Goal: Obtain resource: Download file/media

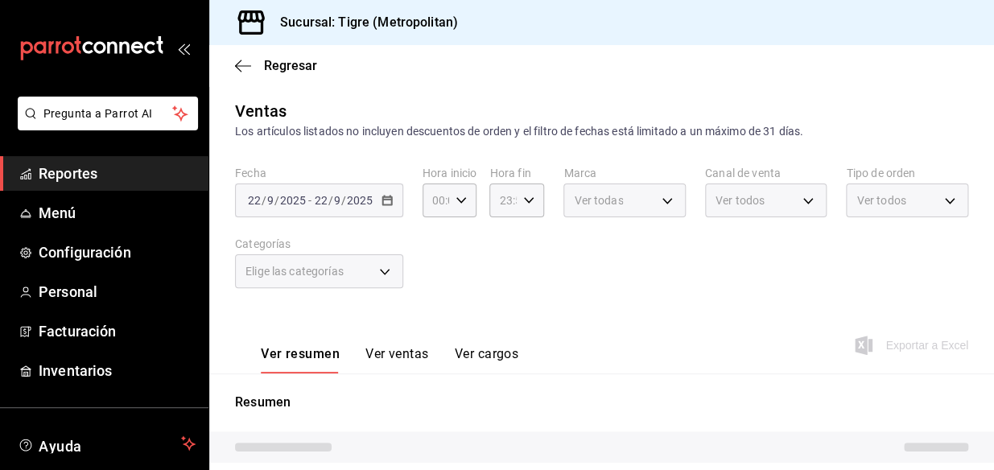
type input "05:00"
type input "04:59"
type input "95de3a49-3e71-4222-9a00-2b077991daeb,0ce31c32-a5a6-498b-be74-31ce48fb35ae,30be1…"
type input "d2a20516-989b-40fe-838d-c8b0b31ef0ff"
type input "PARROT,UBER_EATS,RAPPI,DIDI_FOOD,ONLINE"
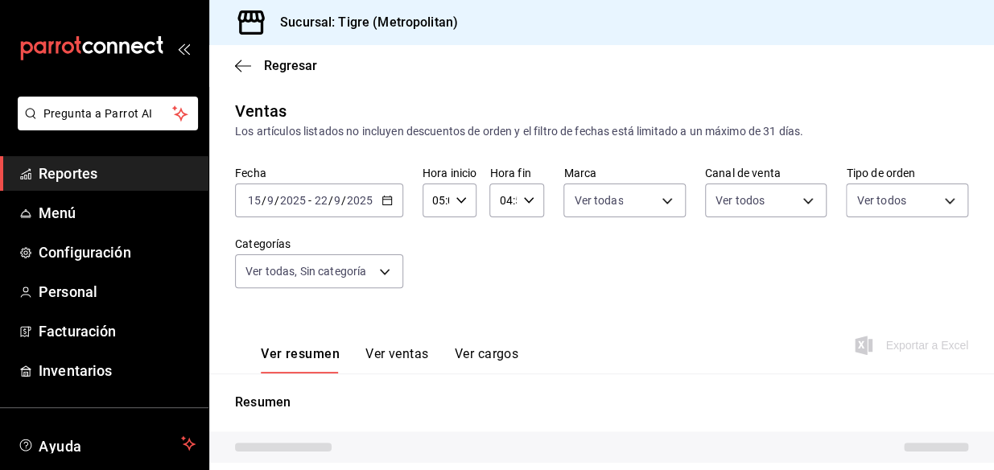
type input "f7df4de8-9964-48c4-9e53-dd040d652eda,4cfece08-abf2-465c-953c-59dc98a97bb2,5a16a…"
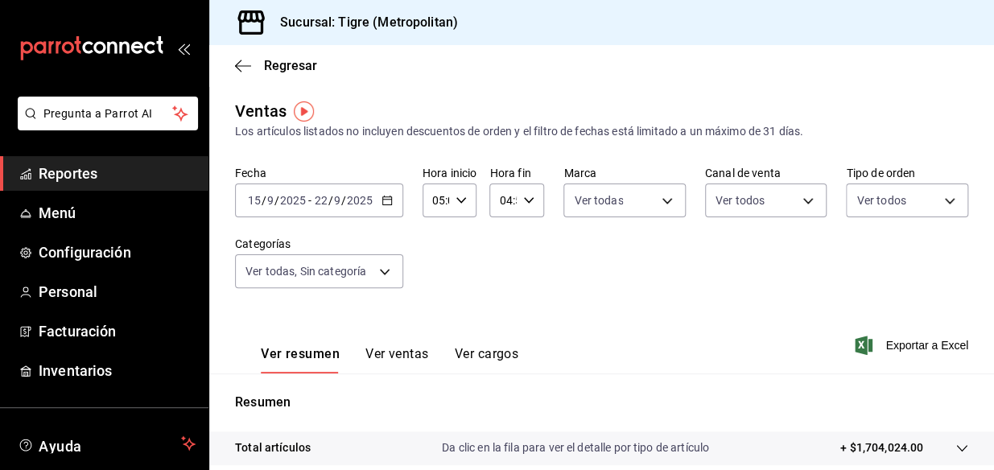
click at [382, 200] on icon "button" at bounding box center [387, 200] width 11 height 11
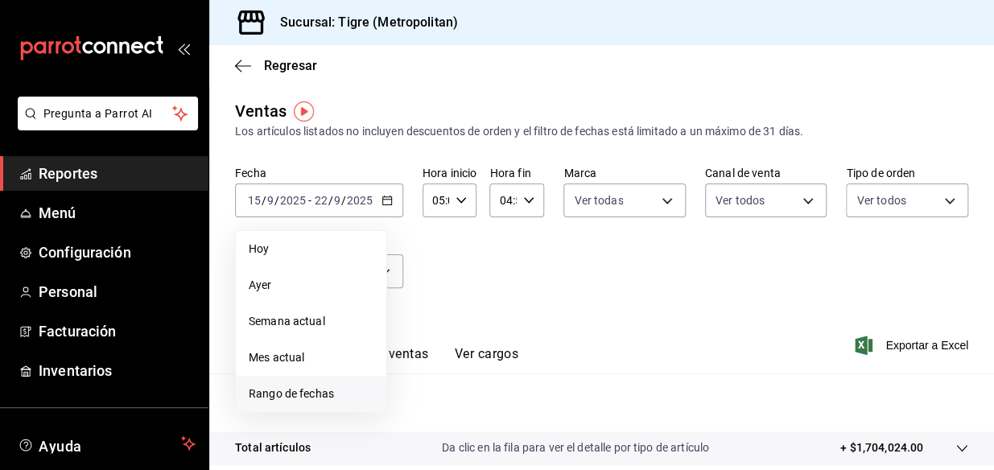
click at [304, 391] on span "Rango de fechas" at bounding box center [311, 394] width 125 height 17
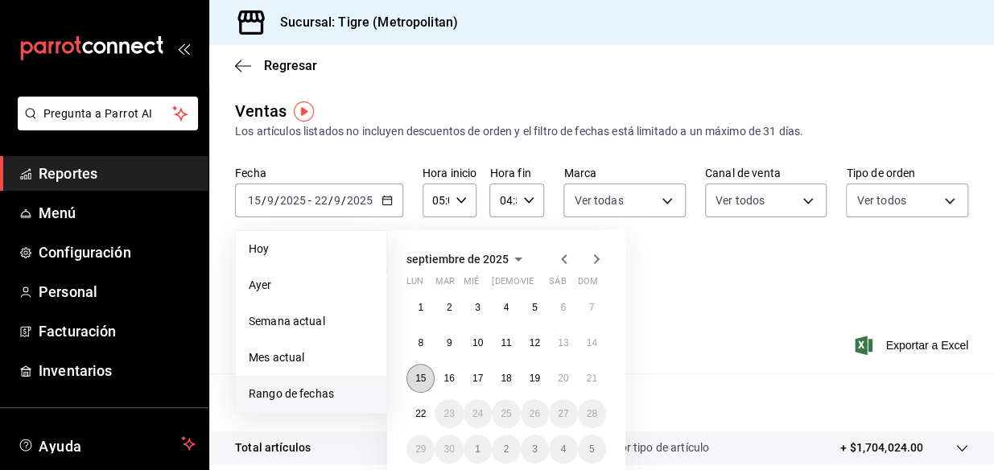
click at [419, 378] on abbr "15" at bounding box center [420, 378] width 10 height 11
click at [420, 403] on button "22" at bounding box center [421, 413] width 28 height 29
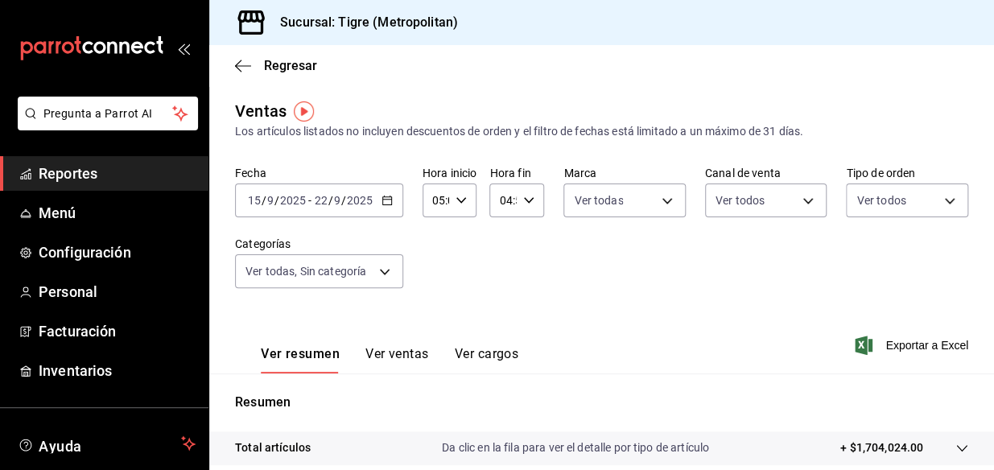
click at [465, 192] on div "05:00 Hora inicio" at bounding box center [450, 201] width 55 height 34
click at [510, 206] on div at bounding box center [497, 235] width 994 height 470
click at [526, 200] on icon "button" at bounding box center [528, 200] width 11 height 11
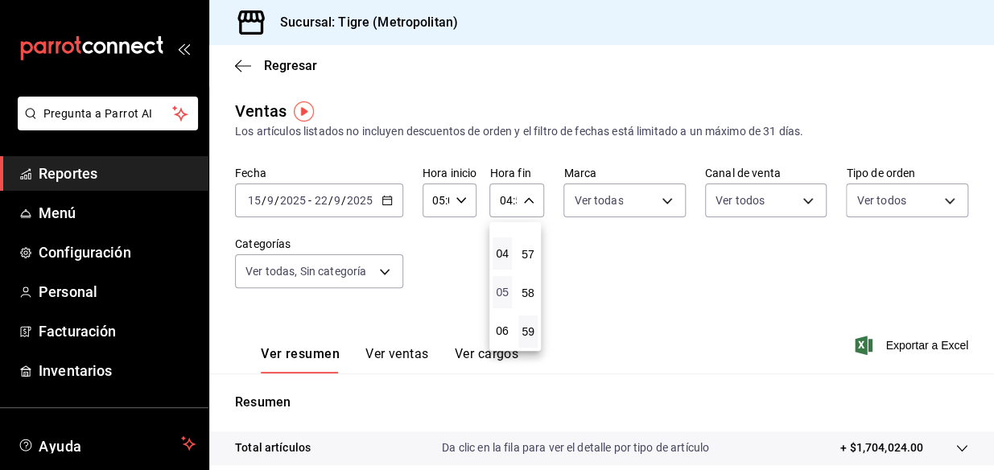
click at [502, 287] on span "05" at bounding box center [502, 292] width 0 height 13
click at [528, 254] on span "48" at bounding box center [528, 247] width 0 height 13
click at [531, 229] on button "00" at bounding box center [528, 241] width 19 height 32
type input "05:00"
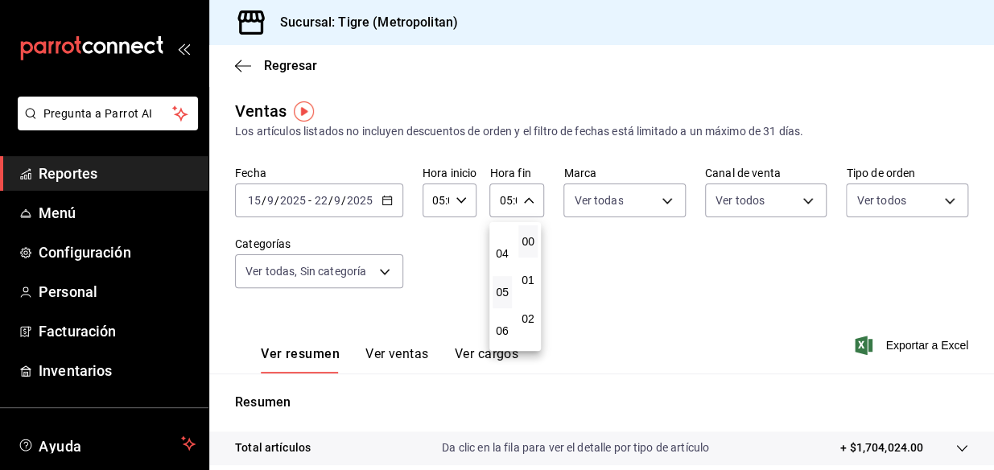
click at [452, 246] on div at bounding box center [497, 235] width 994 height 470
click at [463, 213] on div "05:00 Hora inicio" at bounding box center [450, 201] width 55 height 34
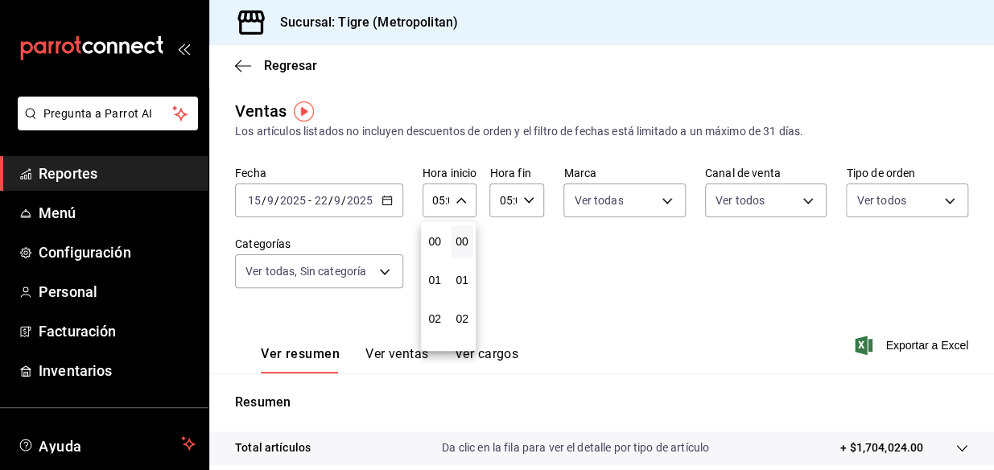
scroll to position [194, 0]
click at [461, 242] on span "00" at bounding box center [462, 241] width 2 height 13
click at [523, 253] on div at bounding box center [497, 235] width 994 height 470
click at [907, 338] on span "Exportar a Excel" at bounding box center [913, 345] width 110 height 19
